Goal: Transaction & Acquisition: Purchase product/service

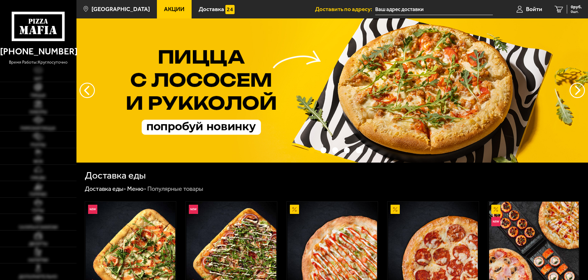
type input "[STREET_ADDRESS]"
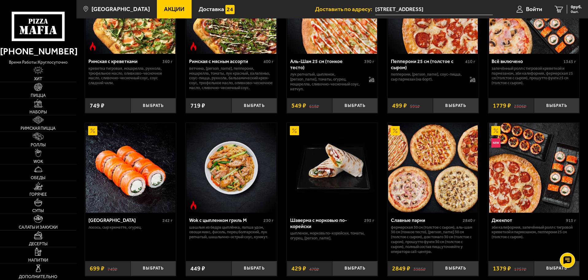
scroll to position [245, 0]
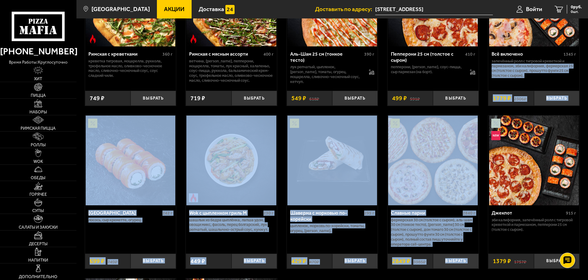
drag, startPoint x: 588, startPoint y: 123, endPoint x: 588, endPoint y: 62, distance: 61.7
click at [588, 62] on html "(812) 333 22 22 время работы: круглосуточно Хит Пицца Наборы Римская пицца Ролл…" at bounding box center [294, 246] width 588 height 982
click at [34, 107] on img at bounding box center [38, 103] width 8 height 8
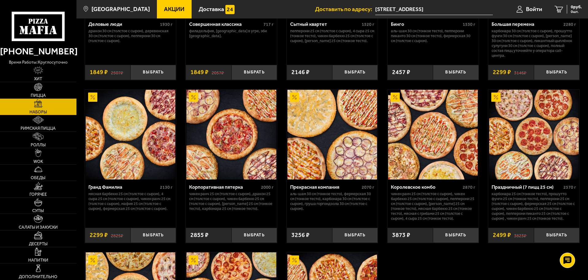
scroll to position [748, 0]
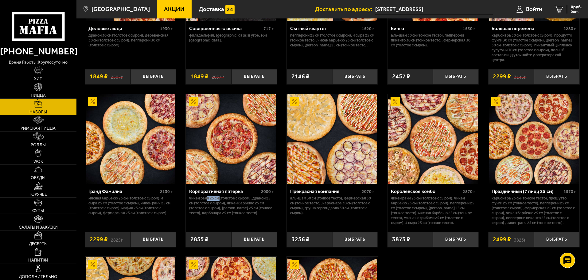
drag, startPoint x: 207, startPoint y: 201, endPoint x: 220, endPoint y: 200, distance: 13.6
click at [220, 200] on p "Чикен Ранч 25 см (толстое с сыром), Дракон 25 см (толстое с сыром), Чикен Барбе…" at bounding box center [231, 206] width 84 height 20
drag, startPoint x: 254, startPoint y: 200, endPoint x: 278, endPoint y: 201, distance: 24.0
copy p "Дракон 25"
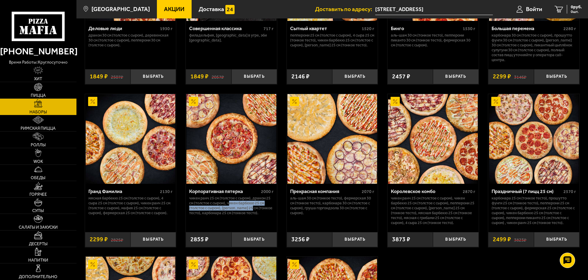
drag, startPoint x: 232, startPoint y: 206, endPoint x: 252, endPoint y: 210, distance: 20.3
click at [252, 210] on p "Чикен Ранч 25 см (толстое с сыром), Дракон 25 см (толстое с сыром), Чикен Барбе…" at bounding box center [231, 206] width 84 height 20
click at [217, 213] on p "Чикен Ранч 25 см (толстое с сыром), Дракон 25 см (толстое с сыром), Чикен Барбе…" at bounding box center [231, 206] width 84 height 20
click at [238, 213] on p "Чикен Ранч 25 см (толстое с сыром), Дракон 25 см (толстое с сыром), Чикен Барбе…" at bounding box center [231, 206] width 84 height 20
click at [231, 210] on p "Чикен Ранч 25 см (толстое с сыром), Дракон 25 см (толстое с сыром), Чикен Барбе…" at bounding box center [231, 206] width 84 height 20
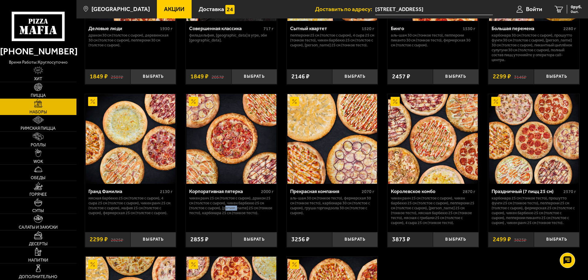
drag, startPoint x: 227, startPoint y: 211, endPoint x: 239, endPoint y: 211, distance: 12.0
click at [239, 211] on p "Чикен Ранч 25 см (толстое с сыром), Дракон 25 см (толстое с сыром), Чикен Барбе…" at bounding box center [231, 206] width 84 height 20
drag, startPoint x: 205, startPoint y: 216, endPoint x: 232, endPoint y: 220, distance: 26.6
click at [232, 220] on div "Корпоративная пятерка 2000 г Чикен Ранч 25 см (толстое с сыром), Дракон 25 см (…" at bounding box center [231, 206] width 91 height 44
click at [227, 213] on p "Чикен Ранч 25 см (толстое с сыром), Дракон 25 см (толстое с сыром), Чикен Барбе…" at bounding box center [231, 206] width 84 height 20
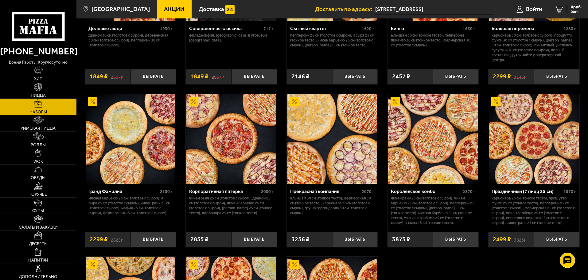
click at [233, 211] on p "Чикен Ранч 25 см (толстое с сыром), Дракон 25 см (толстое с сыром), Чикен Барбе…" at bounding box center [231, 206] width 84 height 20
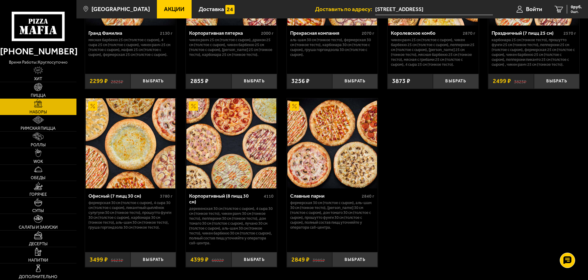
scroll to position [909, 0]
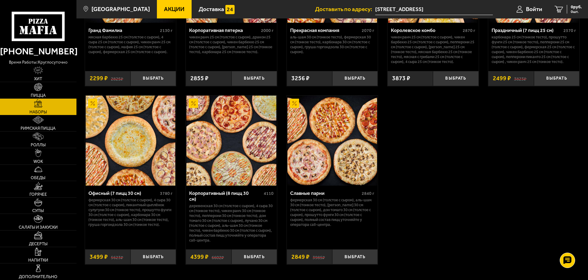
click at [345, 169] on img at bounding box center [332, 141] width 90 height 90
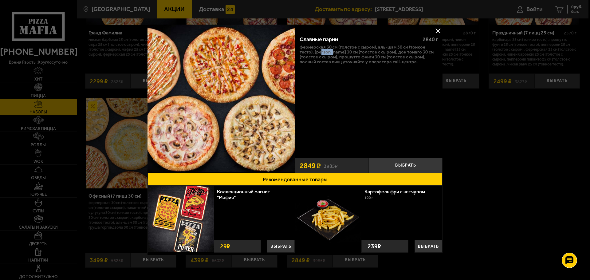
drag, startPoint x: 322, startPoint y: 51, endPoint x: 319, endPoint y: 46, distance: 5.4
click at [331, 52] on p "Фермерская 30 см (толстое с сыром), Аль-Шам 30 см (тонкое тесто), Тони Пепперон…" at bounding box center [368, 55] width 138 height 20
drag, startPoint x: 439, startPoint y: 30, endPoint x: 435, endPoint y: 30, distance: 4.0
click at [439, 30] on button at bounding box center [437, 30] width 9 height 9
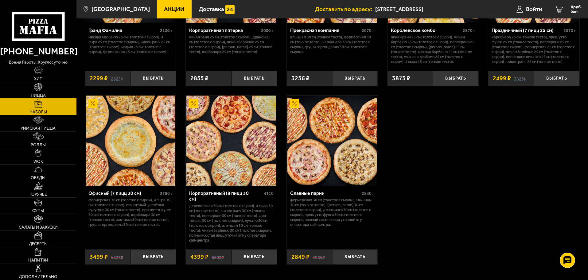
click at [40, 89] on img at bounding box center [38, 87] width 8 height 8
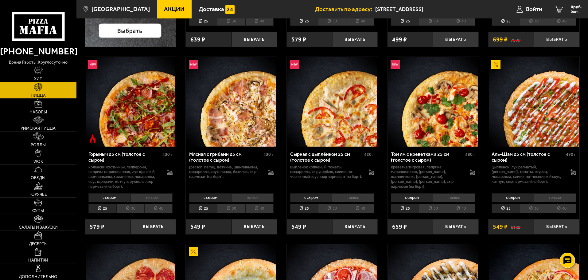
scroll to position [178, 0]
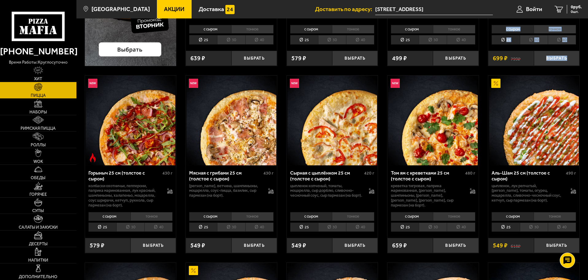
drag, startPoint x: 588, startPoint y: 62, endPoint x: 589, endPoint y: 22, distance: 40.0
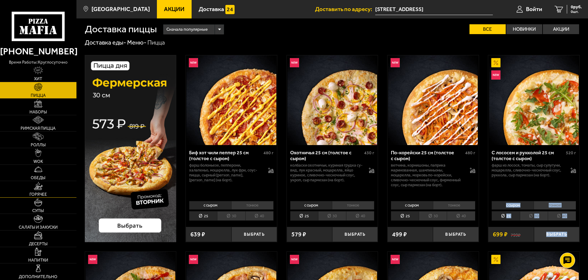
scroll to position [0, 0]
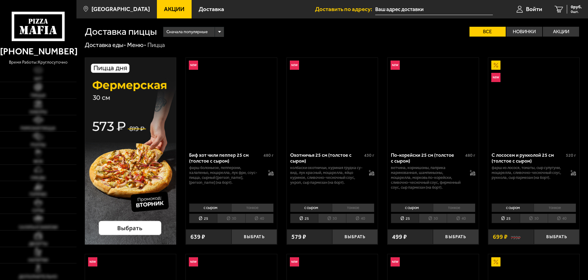
type input "проспект Энергетиков, 74Ак1"
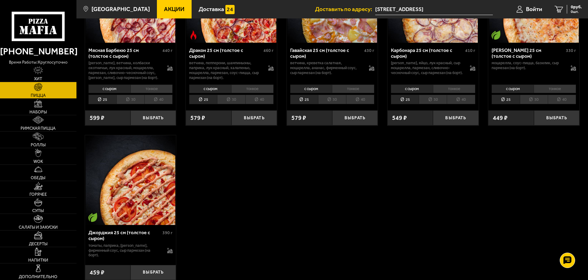
scroll to position [1202, 0]
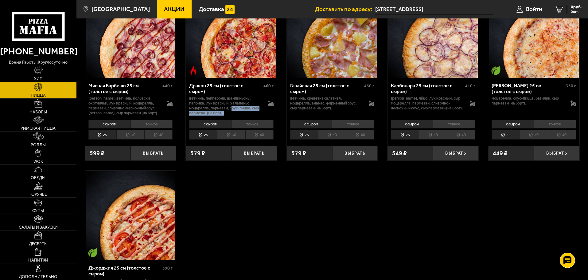
drag, startPoint x: 239, startPoint y: 112, endPoint x: 246, endPoint y: 114, distance: 7.2
click at [246, 114] on p "ветчина, пепперони, шампиньоны, паприка, лук красный, халапеньо, моцарелла, пар…" at bounding box center [225, 106] width 73 height 20
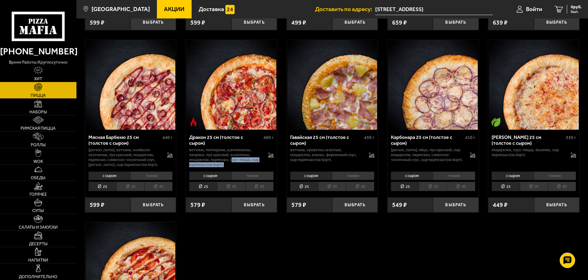
scroll to position [1146, 0]
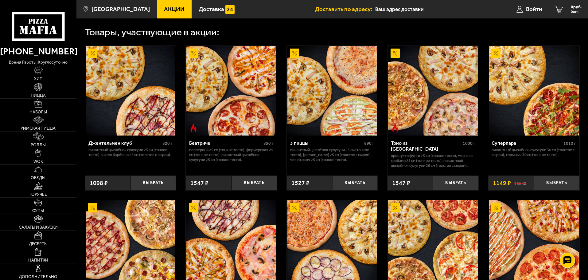
scroll to position [293, 0]
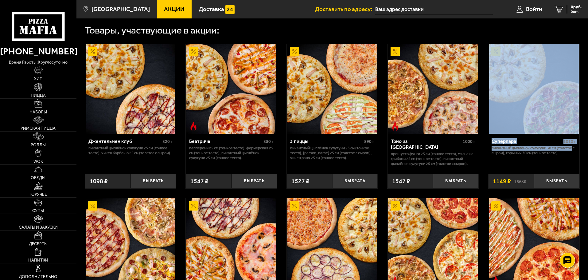
drag, startPoint x: 588, startPoint y: 155, endPoint x: 589, endPoint y: 122, distance: 33.5
click at [588, 122] on html "(812) 333 22 22 время работы: круглосуточно Хит Пицца Наборы Римская пицца Ролл…" at bounding box center [294, 141] width 588 height 868
click at [568, 187] on button "Выбрать" at bounding box center [556, 181] width 45 height 15
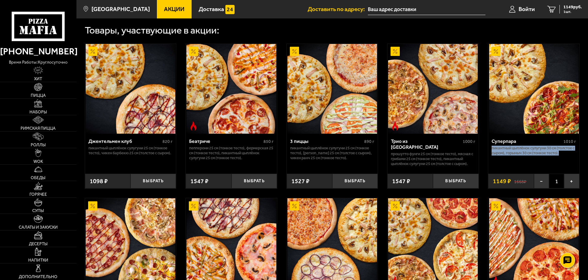
drag, startPoint x: 588, startPoint y: 161, endPoint x: 589, endPoint y: 143, distance: 17.6
click at [588, 143] on html "(812) 333 22 22 время работы: круглосуточно Хит Пицца Наборы Римская пицца Ролл…" at bounding box center [294, 141] width 588 height 868
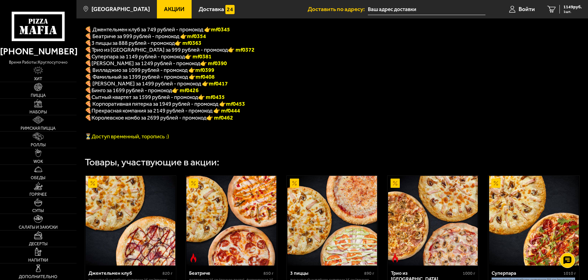
scroll to position [157, 0]
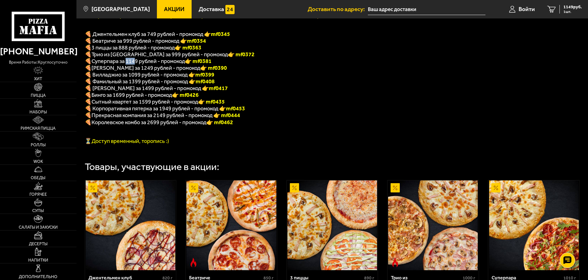
drag, startPoint x: 128, startPoint y: 64, endPoint x: 136, endPoint y: 65, distance: 7.4
click at [136, 65] on span "Суперпара за 1149 рублей - промокод" at bounding box center [138, 61] width 93 height 7
drag, startPoint x: 202, startPoint y: 48, endPoint x: 187, endPoint y: 50, distance: 15.5
click at [187, 50] on p "🍕 3 пиццы за 888 рублей - промокод 👉 mf0363" at bounding box center [242, 47] width 315 height 7
copy font "f0363"
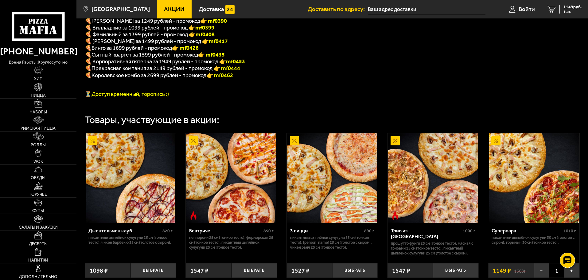
scroll to position [449, 0]
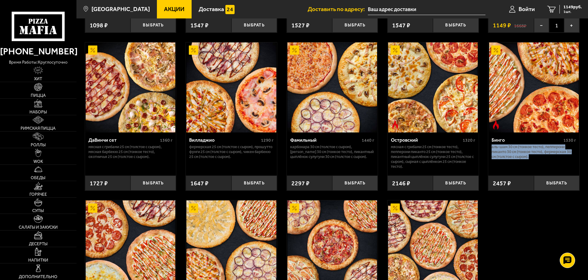
drag, startPoint x: 589, startPoint y: 165, endPoint x: 589, endPoint y: 140, distance: 25.2
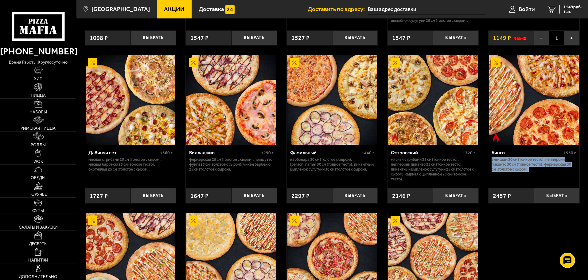
scroll to position [439, 0]
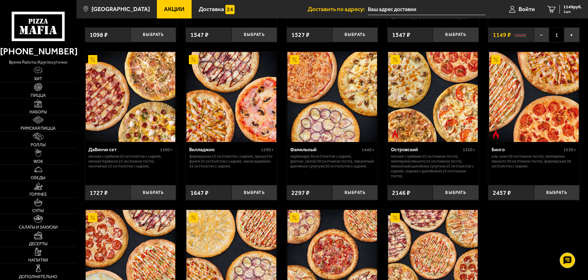
click at [551, 243] on div "Джентельмен клуб 820 г Пикантный цыплёнок сулугуни 25 см (тонкое тесто), Чикен …" at bounding box center [332, 130] width 512 height 482
click at [560, 200] on button "Выбрать" at bounding box center [556, 192] width 45 height 15
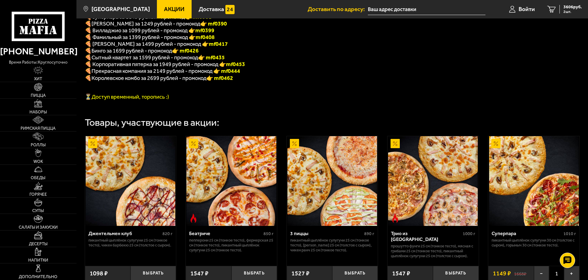
scroll to position [197, 0]
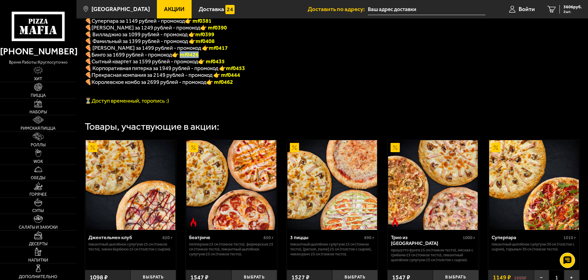
drag, startPoint x: 206, startPoint y: 60, endPoint x: 186, endPoint y: 59, distance: 20.9
click at [186, 58] on p "🍕 Бинго за 1699 рублей - промокод 👉 mf0426" at bounding box center [242, 54] width 315 height 7
copy b "f0426"
click at [571, 10] on span "2 шт." at bounding box center [573, 12] width 18 height 4
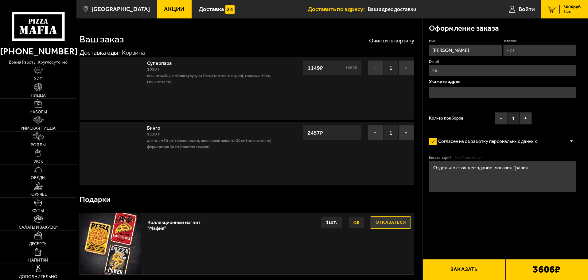
type input "проспект Энергетиков, 74Ак1"
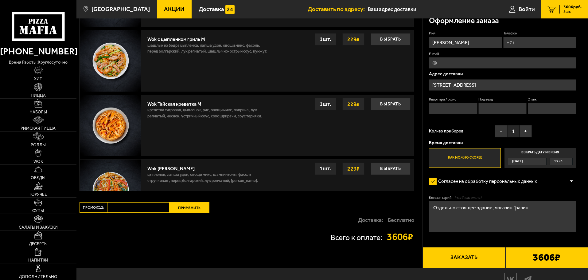
scroll to position [478, 0]
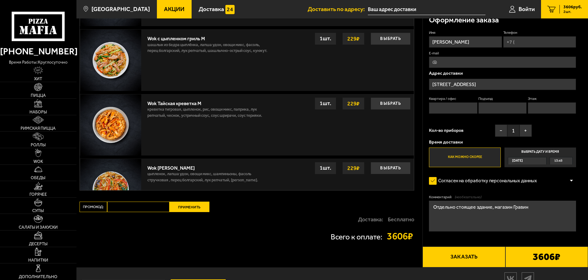
click at [132, 209] on input "Промокод:" at bounding box center [138, 206] width 62 height 10
paste input "mf0426"
type input "mf0426"
click at [188, 211] on button "Применить" at bounding box center [190, 206] width 40 height 10
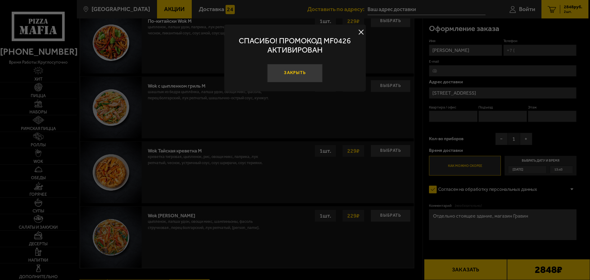
click at [304, 75] on button "Закрыть" at bounding box center [294, 73] width 55 height 18
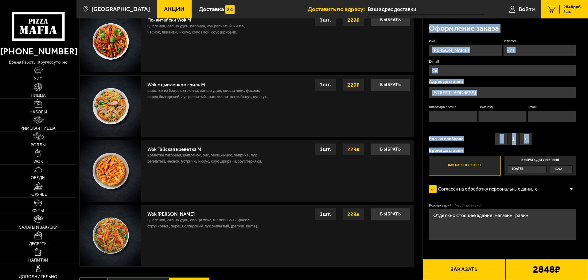
drag, startPoint x: 588, startPoint y: 174, endPoint x: 589, endPoint y: 46, distance: 127.8
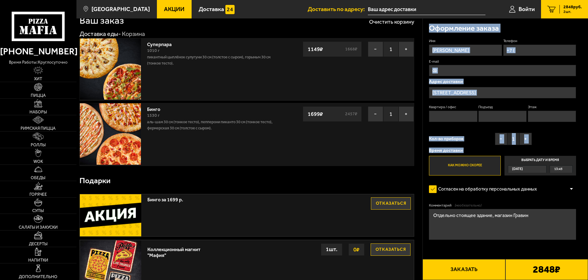
scroll to position [0, 0]
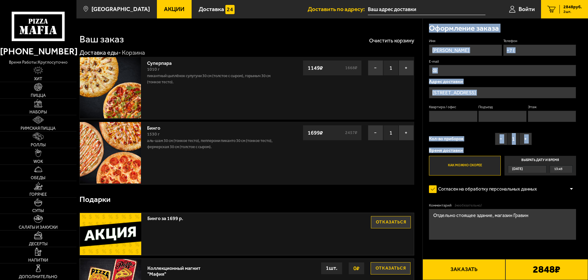
click at [573, 32] on div "Оформление заказа" at bounding box center [502, 28] width 147 height 20
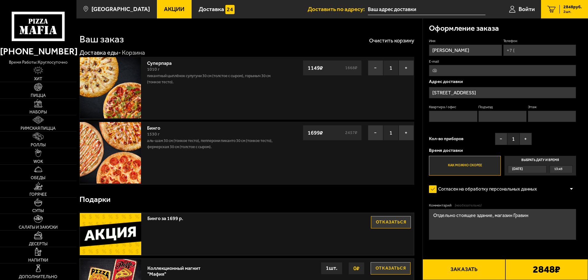
click at [561, 171] on span "13:45" at bounding box center [558, 169] width 8 height 7
click at [0, 0] on input "Выбрать дату и время Сегодня 13:45" at bounding box center [0, 0] width 0 height 0
click at [561, 170] on span "13:45" at bounding box center [558, 169] width 8 height 7
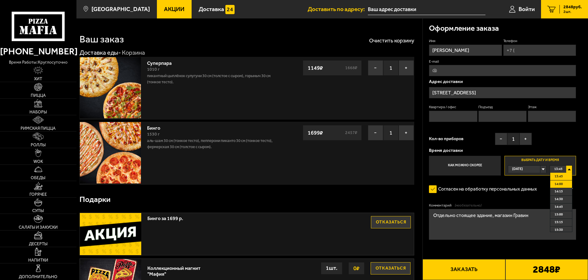
click at [563, 186] on li "14:00" at bounding box center [561, 184] width 22 height 8
click at [571, 143] on div "Имя Ольга Телефон E-mail Адрес доставки проспект Энергетиков, 74Ак1 Квартира / …" at bounding box center [502, 106] width 147 height 137
click at [36, 157] on img at bounding box center [38, 153] width 6 height 8
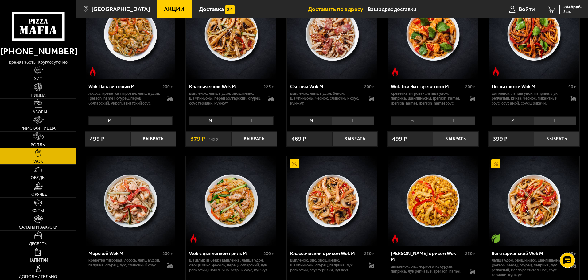
scroll to position [239, 0]
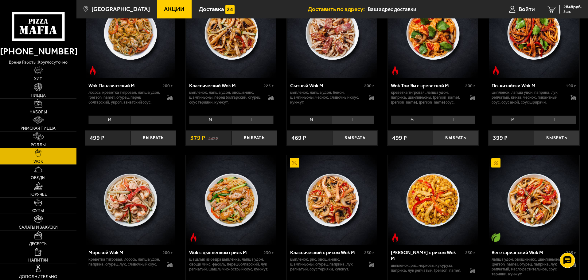
click at [520, 121] on li "M" at bounding box center [513, 119] width 42 height 9
click at [552, 136] on button "Выбрать" at bounding box center [556, 137] width 45 height 15
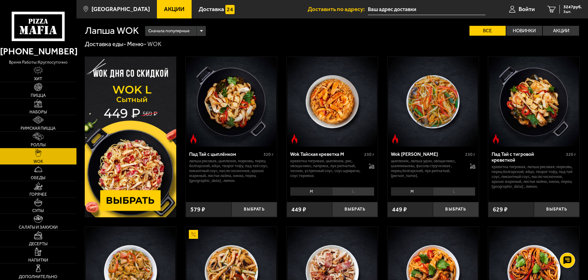
scroll to position [0, 0]
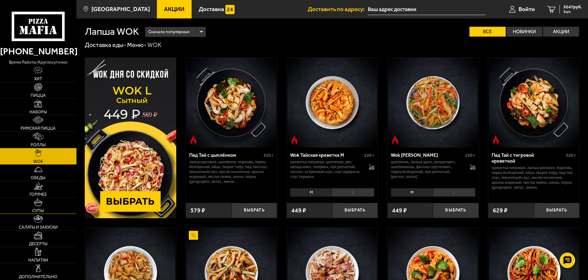
click at [40, 209] on span "Супы" at bounding box center [38, 211] width 12 height 4
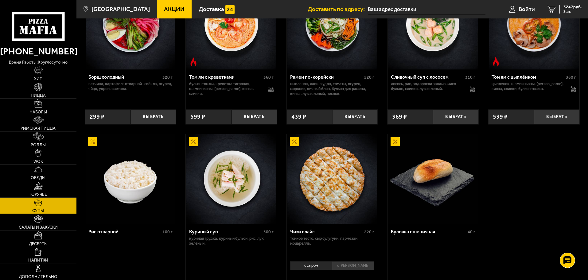
scroll to position [149, 0]
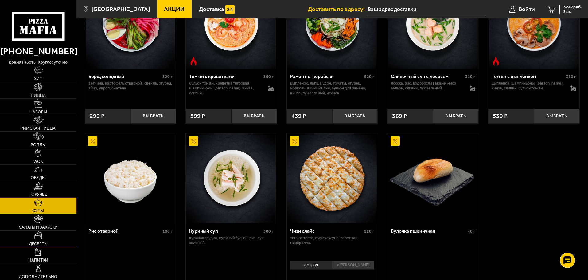
click at [37, 242] on span "Десерты" at bounding box center [38, 244] width 19 height 4
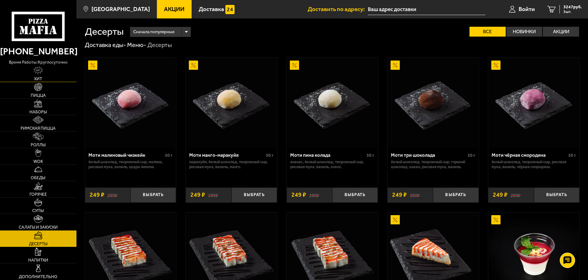
click at [39, 75] on link "Хит" at bounding box center [38, 74] width 76 height 16
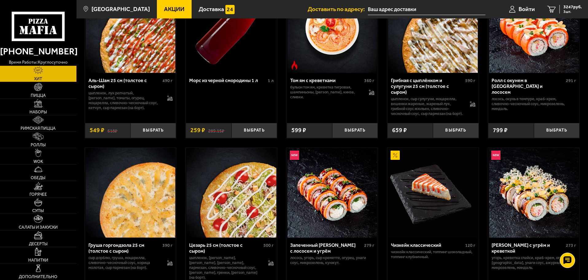
scroll to position [74, 0]
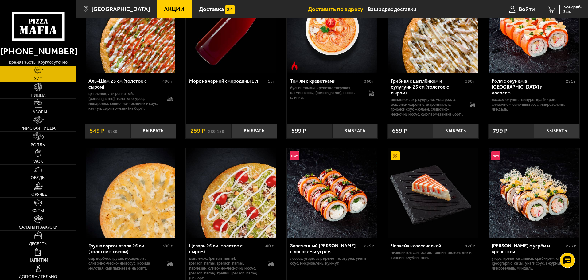
click at [32, 136] on link "Роллы" at bounding box center [38, 139] width 76 height 16
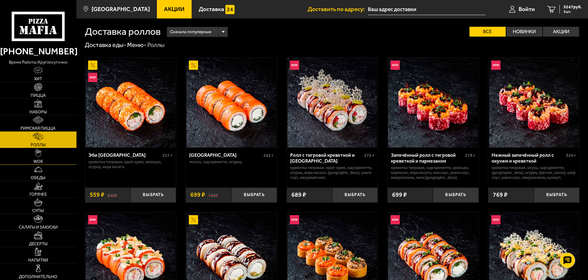
click at [33, 154] on link "WOK" at bounding box center [38, 156] width 76 height 16
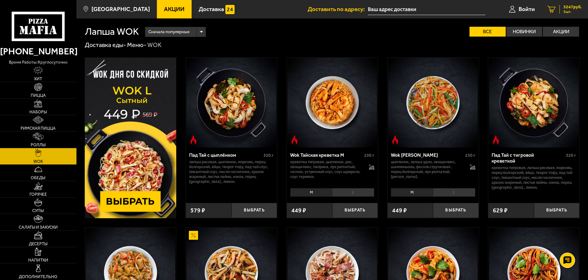
click at [569, 6] on span "3247 руб." at bounding box center [573, 7] width 18 height 4
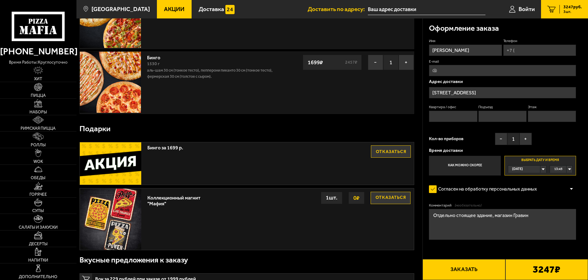
scroll to position [138, 0]
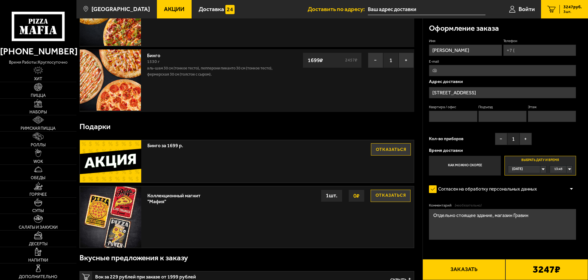
click at [393, 149] on button "Отказаться" at bounding box center [391, 149] width 40 height 12
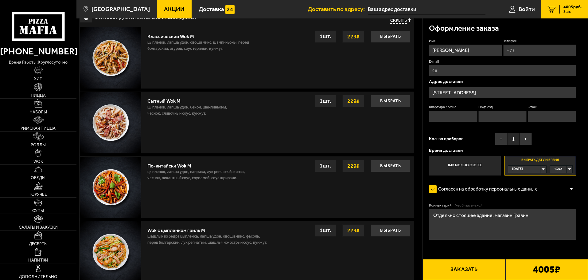
scroll to position [401, 0]
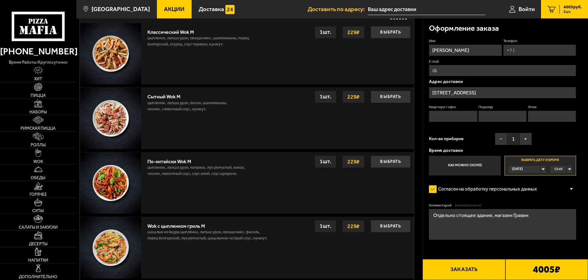
drag, startPoint x: 398, startPoint y: 165, endPoint x: 417, endPoint y: 167, distance: 18.9
click at [398, 165] on button "Выбрать" at bounding box center [391, 161] width 40 height 12
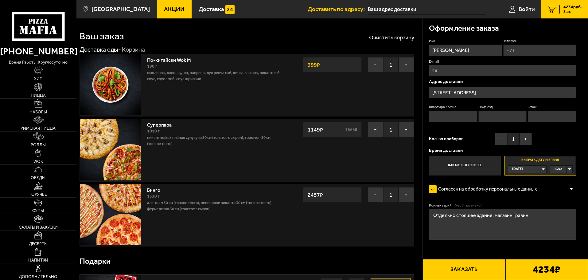
scroll to position [0, 0]
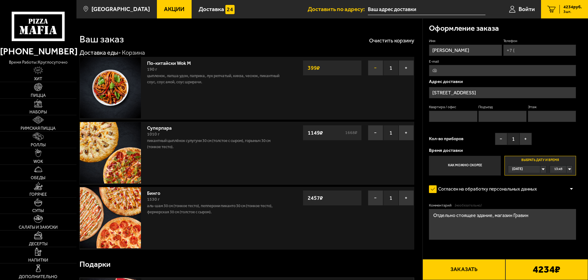
click at [379, 70] on button "−" at bounding box center [375, 67] width 15 height 15
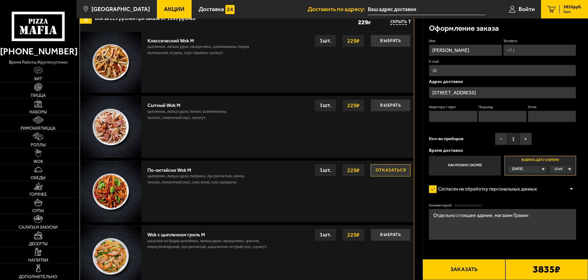
scroll to position [286, 0]
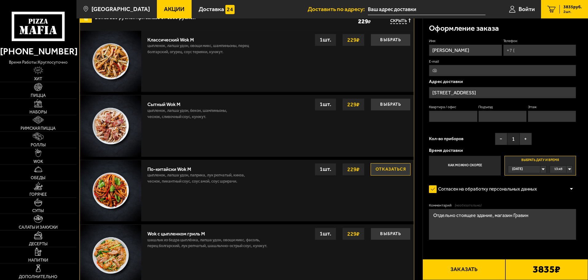
drag, startPoint x: 313, startPoint y: 190, endPoint x: 306, endPoint y: 189, distance: 7.4
click at [313, 190] on div "По-китайски Wok M цыпленок, лапша удон, паприка, лук репчатый, кинза, чеснок, п…" at bounding box center [278, 190] width 269 height 61
click at [287, 196] on div "По-китайски Wok M цыпленок, лапша удон, паприка, лук репчатый, кинза, чеснок, п…" at bounding box center [278, 190] width 269 height 61
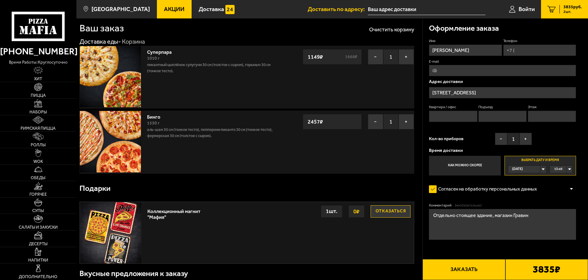
scroll to position [0, 0]
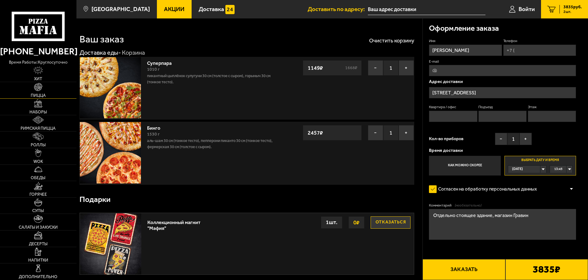
click at [45, 93] on span "Пицца" at bounding box center [38, 95] width 15 height 4
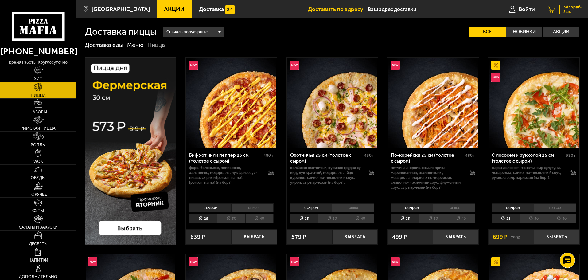
click at [574, 8] on span "3835 руб." at bounding box center [573, 7] width 18 height 4
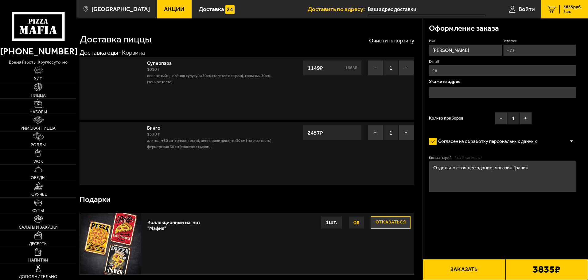
type input "проспект Энергетиков, 74Ак1"
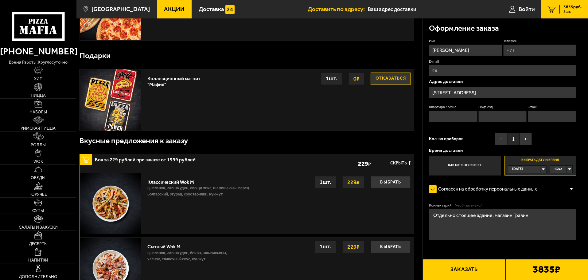
scroll to position [147, 0]
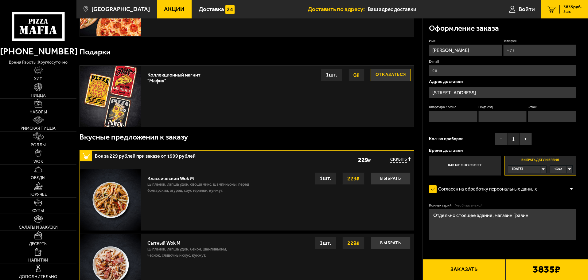
click at [531, 47] on input "Телефон" at bounding box center [539, 50] width 73 height 11
type input "+7 (950) 029-93-20"
click at [563, 41] on span "Применить скидку" at bounding box center [555, 40] width 31 height 5
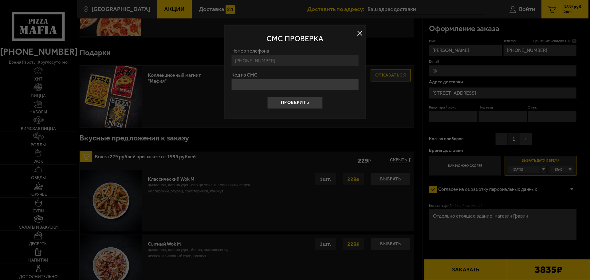
click at [359, 31] on button at bounding box center [359, 33] width 9 height 9
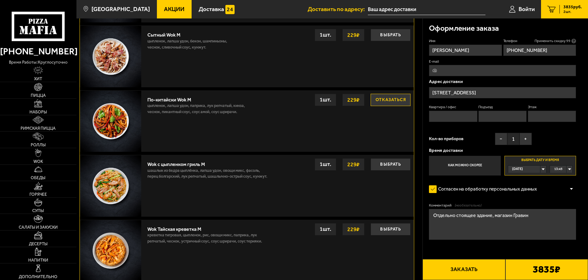
scroll to position [358, 0]
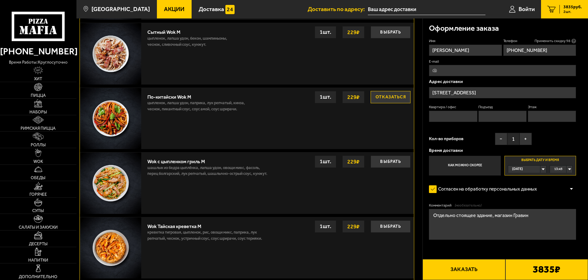
click at [469, 279] on button "Заказать" at bounding box center [464, 269] width 83 height 21
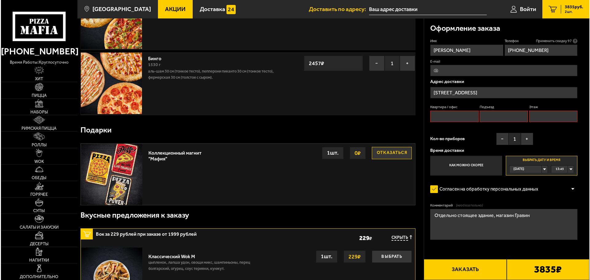
scroll to position [52, 0]
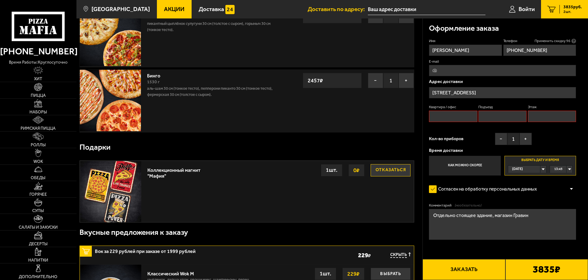
click at [442, 112] on input "Квартира / офис" at bounding box center [453, 116] width 48 height 11
type input "1"
click at [490, 116] on input "Подъезд" at bounding box center [503, 116] width 48 height 11
type input "1"
click at [532, 117] on input "Этаж" at bounding box center [552, 116] width 48 height 11
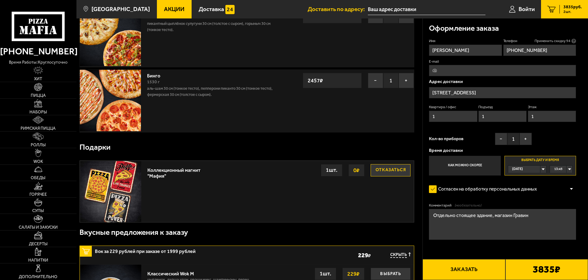
type input "1"
click at [479, 273] on button "Заказать" at bounding box center [464, 269] width 83 height 21
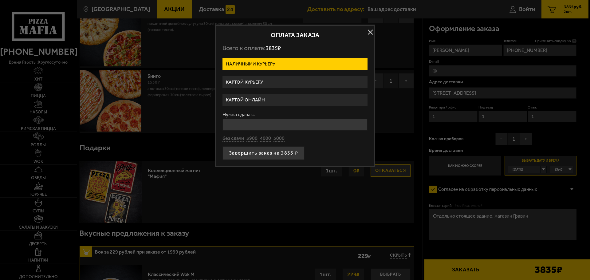
click at [260, 83] on label "Картой курьеру" at bounding box center [294, 82] width 145 height 12
click at [0, 0] on input "Картой курьеру" at bounding box center [0, 0] width 0 height 0
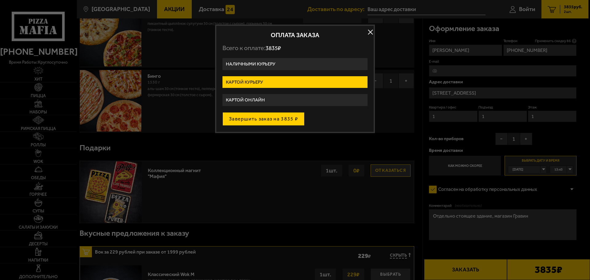
click at [269, 119] on button "Завершить заказ на 3835 ₽" at bounding box center [263, 119] width 82 height 14
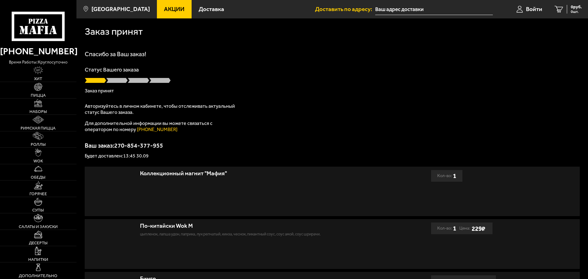
type input "[STREET_ADDRESS]"
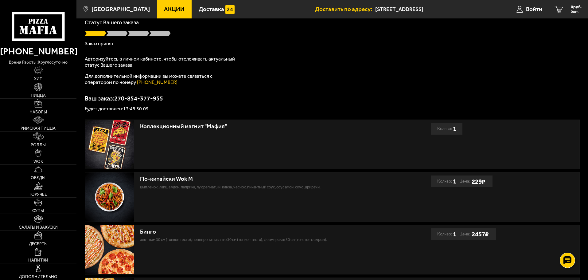
scroll to position [30, 0]
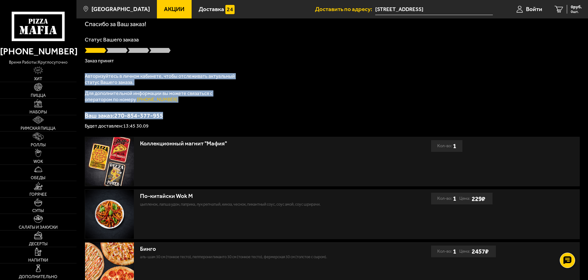
drag, startPoint x: 588, startPoint y: 61, endPoint x: 582, endPoint y: 111, distance: 50.1
click at [582, 111] on div "Заказ принят Спасибо за Ваш заказ! Статус Вашего заказа Заказ принят Авторизуйт…" at bounding box center [332, 178] width 512 height 380
click at [561, 115] on p "Ваш заказ: 270-854-377-955" at bounding box center [332, 115] width 495 height 6
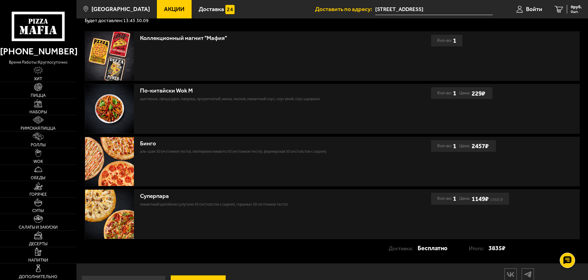
scroll to position [136, 0]
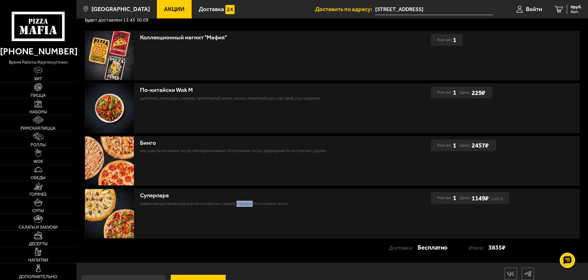
drag, startPoint x: 241, startPoint y: 204, endPoint x: 256, endPoint y: 205, distance: 15.7
click at [256, 205] on p "Пикантный цыплёнок сулугуни 30 см (толстое с сыром), Горыныч 30 см (тонкое тест…" at bounding box center [256, 204] width 232 height 6
copy p "Горыныч"
drag, startPoint x: 195, startPoint y: 151, endPoint x: 229, endPoint y: 152, distance: 34.1
click at [229, 152] on p "Аль-Шам 30 см (тонкое тесто), Пепперони Пиканто 30 см (тонкое тесто), Фермерска…" at bounding box center [256, 151] width 232 height 6
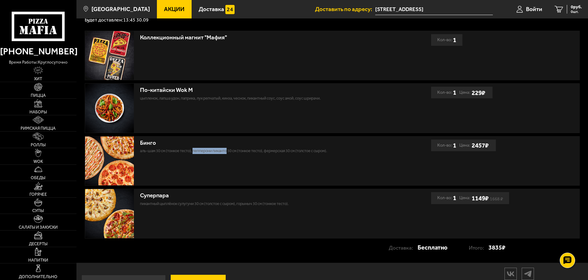
copy p "Пепперони Пиканто"
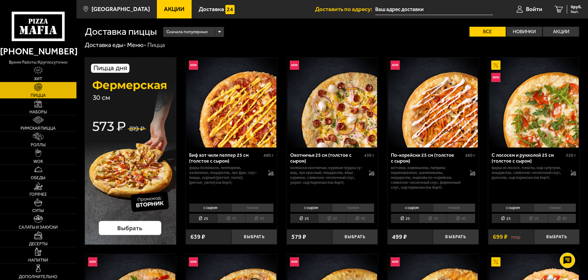
scroll to position [245, 0]
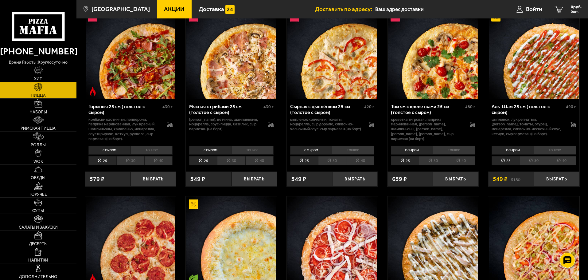
drag, startPoint x: 587, startPoint y: 67, endPoint x: 587, endPoint y: 75, distance: 8.0
drag, startPoint x: 586, startPoint y: 67, endPoint x: 587, endPoint y: 70, distance: 3.1
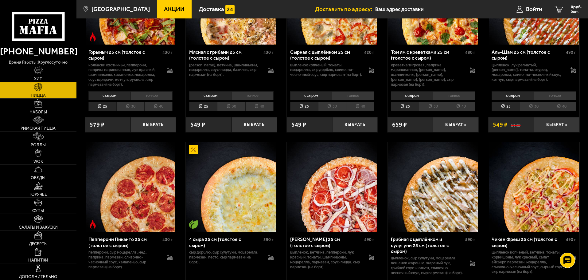
scroll to position [316, 0]
